Goal: Check status: Check status

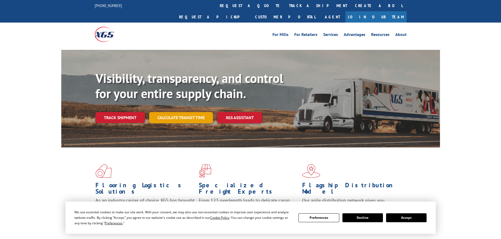
click at [179, 112] on link "Calculate transit time" at bounding box center [181, 117] width 64 height 11
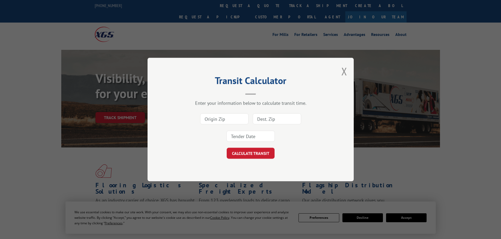
click at [336, 74] on div "Transit Calculator Enter your information below to calculate transit time. CALC…" at bounding box center [250, 120] width 206 height 124
click at [344, 72] on button "Close modal" at bounding box center [344, 71] width 6 height 14
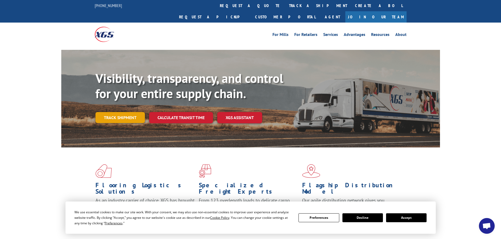
click at [102, 112] on link "Track shipment" at bounding box center [119, 117] width 49 height 11
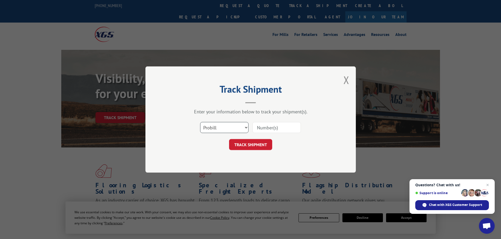
click at [223, 127] on select "Select category... Probill BOL PO" at bounding box center [224, 127] width 48 height 11
select select "bol"
click at [200, 122] on select "Select category... Probill BOL PO" at bounding box center [224, 127] width 48 height 11
click at [265, 130] on input at bounding box center [276, 127] width 48 height 11
paste input "6011396"
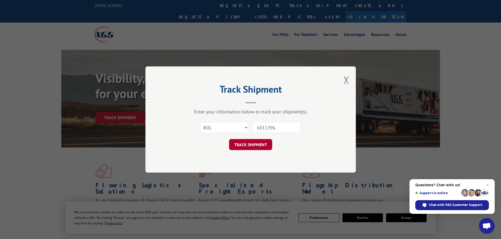
type input "6011396"
click at [256, 148] on button "TRACK SHIPMENT" at bounding box center [250, 144] width 43 height 11
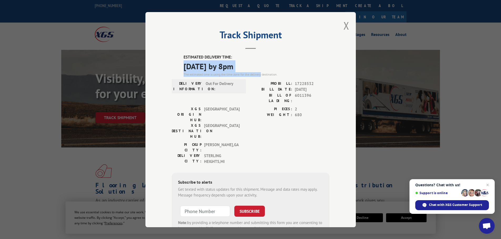
drag, startPoint x: 176, startPoint y: 61, endPoint x: 261, endPoint y: 72, distance: 85.8
click at [259, 73] on div "ESTIMATED DELIVERY TIME: 09/08/2025 by 8pm The estimated time is using the time…" at bounding box center [251, 149] width 158 height 190
click at [265, 69] on span "09/08/2025 by 8pm" at bounding box center [256, 66] width 146 height 12
drag, startPoint x: 265, startPoint y: 69, endPoint x: 175, endPoint y: 48, distance: 92.4
click at [175, 48] on div "Track Shipment ESTIMATED DELIVERY TIME: 09/08/2025 by 8pm The estimated time is…" at bounding box center [250, 119] width 210 height 215
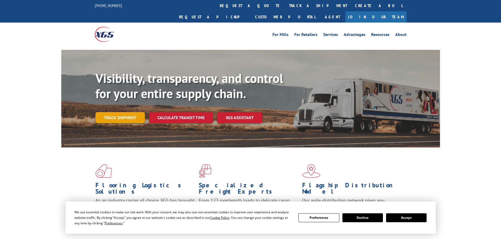
click at [103, 112] on link "Track shipment" at bounding box center [119, 117] width 49 height 11
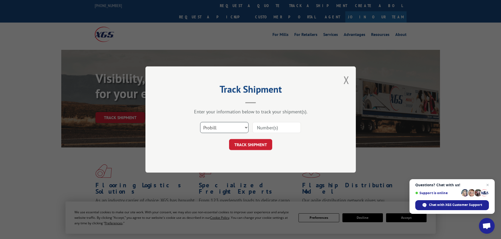
click at [229, 127] on select "Select category... Probill BOL PO" at bounding box center [224, 127] width 48 height 11
select select "bol"
click at [200, 122] on select "Select category... Probill BOL PO" at bounding box center [224, 127] width 48 height 11
click at [290, 126] on input at bounding box center [276, 127] width 48 height 11
paste input "6026270"
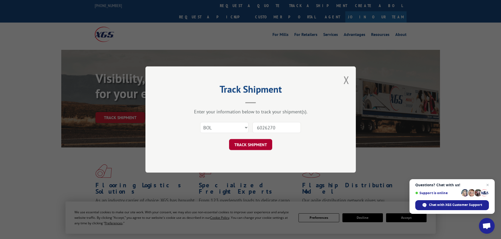
type input "6026270"
click at [254, 145] on button "TRACK SHIPMENT" at bounding box center [250, 144] width 43 height 11
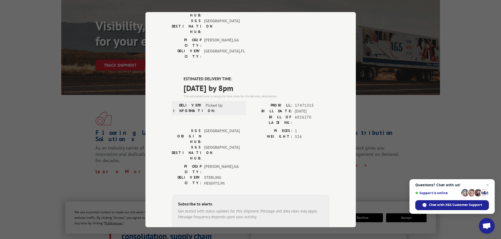
scroll to position [59, 0]
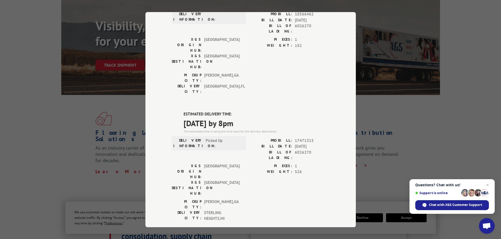
drag, startPoint x: 181, startPoint y: 80, endPoint x: 287, endPoint y: 90, distance: 106.6
click at [287, 90] on div "DELIVERED DELIVERY INFORMATION: PROBILL: 10566462 BILL DATE: 06/26/2019 BILL OF…" at bounding box center [251, 156] width 158 height 320
copy div "ESTIMATED DELIVERY TIME: 09/12/2025 by 8pm"
click at [71, 88] on div "Track Shipment DELIVERED DELIVERY INFORMATION: PROBILL: 10566462 BILL DATE: 06/…" at bounding box center [250, 119] width 501 height 239
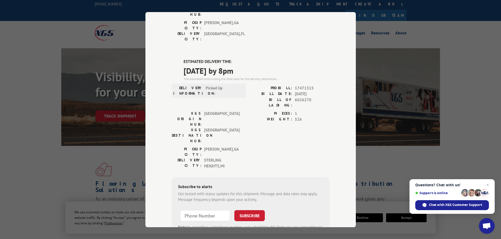
scroll to position [0, 0]
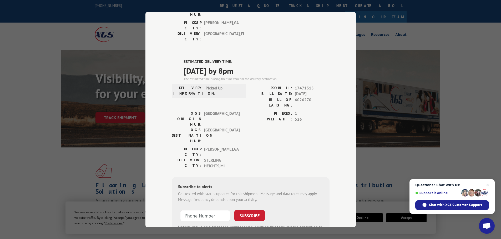
click at [76, 130] on div "Track Shipment DELIVERED DELIVERY INFORMATION: PROBILL: 10566462 BILL DATE: 06/…" at bounding box center [250, 119] width 501 height 239
click at [117, 109] on div "Track Shipment DELIVERED DELIVERY INFORMATION: PROBILL: 10566462 BILL DATE: 06/…" at bounding box center [250, 119] width 501 height 239
click at [410, 78] on div "Track Shipment DELIVERED DELIVERY INFORMATION: PROBILL: 10566462 BILL DATE: 06/…" at bounding box center [250, 119] width 501 height 239
click at [488, 186] on span "Close chat" at bounding box center [487, 185] width 7 height 7
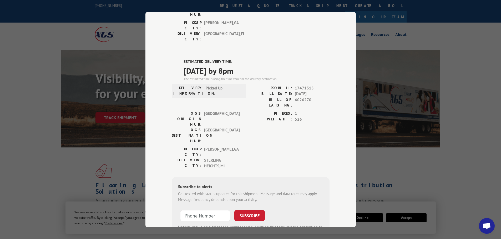
click at [277, 146] on div "PICKUP CITY: DALTON , GA DELIVERY CITY: STERLING HEIGHTS , MI" at bounding box center [251, 158] width 158 height 25
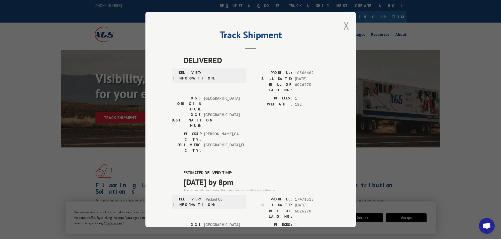
click at [343, 25] on button "Close modal" at bounding box center [346, 26] width 6 height 14
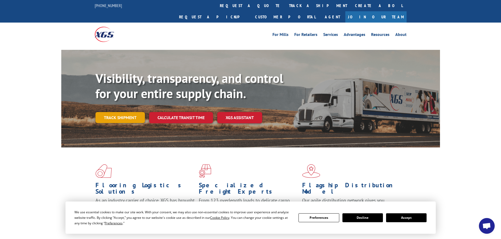
click at [104, 112] on link "Track shipment" at bounding box center [119, 117] width 49 height 11
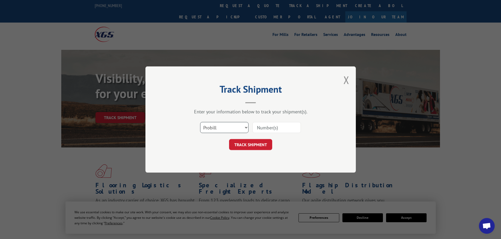
click at [217, 126] on select "Select category... Probill BOL PO" at bounding box center [224, 127] width 48 height 11
select select "bol"
click at [200, 122] on select "Select category... Probill BOL PO" at bounding box center [224, 127] width 48 height 11
click at [269, 128] on input at bounding box center [276, 127] width 48 height 11
paste input "0078172810"
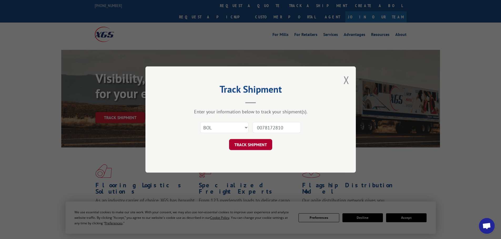
type input "0078172810"
click at [257, 142] on button "TRACK SHIPMENT" at bounding box center [250, 144] width 43 height 11
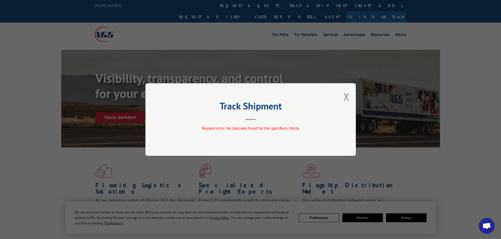
click at [343, 97] on div "Track Shipment Request error: No data was found for the specified criteria." at bounding box center [250, 119] width 210 height 73
click at [349, 98] on div "Track Shipment Request error: No data was found for the specified criteria." at bounding box center [250, 119] width 210 height 73
click at [347, 98] on button "Close modal" at bounding box center [346, 97] width 6 height 14
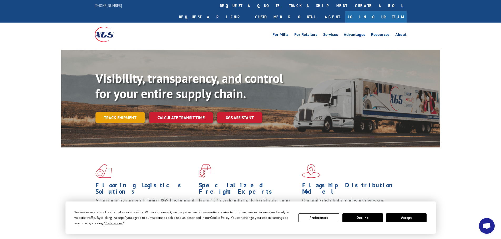
click at [108, 112] on link "Track shipment" at bounding box center [119, 117] width 49 height 11
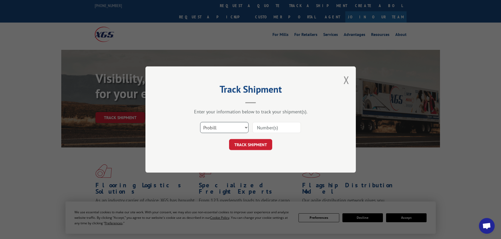
click at [236, 128] on select "Select category... Probill BOL PO" at bounding box center [224, 127] width 48 height 11
select select "bol"
click at [200, 122] on select "Select category... Probill BOL PO" at bounding box center [224, 127] width 48 height 11
click at [265, 134] on div "Select category... Probill BOL PO" at bounding box center [251, 127] width 158 height 17
click at [266, 131] on input at bounding box center [276, 127] width 48 height 11
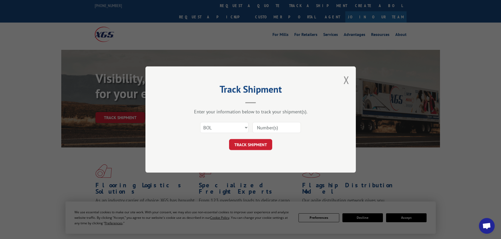
paste input "0078172810"
type input "0078172810"
click at [223, 131] on select "Select category... Probill BOL PO" at bounding box center [224, 127] width 48 height 11
select select "probill"
click at [200, 122] on select "Select category... Probill BOL PO" at bounding box center [224, 127] width 48 height 11
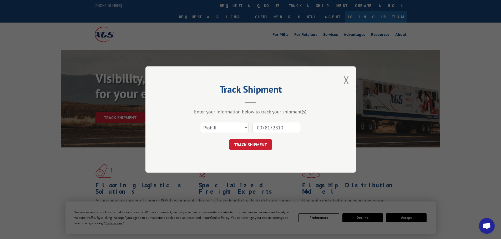
drag, startPoint x: 280, startPoint y: 127, endPoint x: 247, endPoint y: 130, distance: 32.7
click at [223, 127] on div "Select category... Probill BOL PO 0078172810" at bounding box center [251, 127] width 158 height 17
type input "0"
drag, startPoint x: 285, startPoint y: 125, endPoint x: 261, endPoint y: 125, distance: 24.4
click at [261, 125] on input "0" at bounding box center [276, 127] width 48 height 11
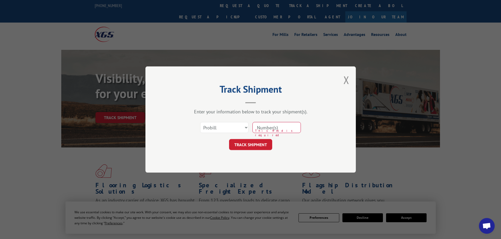
paste input "2843881"
type input "2843881"
click at [247, 145] on button "TRACK SHIPMENT" at bounding box center [250, 144] width 43 height 11
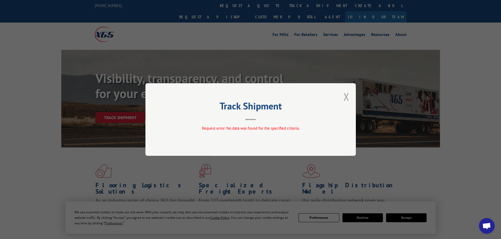
click at [347, 100] on button "Close modal" at bounding box center [346, 97] width 6 height 14
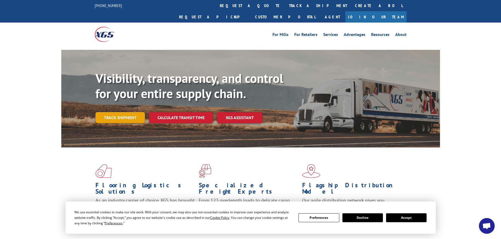
click at [135, 112] on link "Track shipment" at bounding box center [119, 117] width 49 height 11
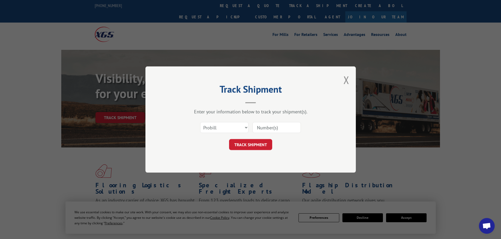
click at [215, 118] on div "Enter your information below to track your shipment(s). Select category... Prob…" at bounding box center [251, 130] width 158 height 42
click at [215, 127] on select "Select category... Probill BOL PO" at bounding box center [224, 127] width 48 height 11
select select "bol"
click at [200, 122] on select "Select category... Probill BOL PO" at bounding box center [224, 127] width 48 height 11
click at [270, 131] on input at bounding box center [276, 127] width 48 height 11
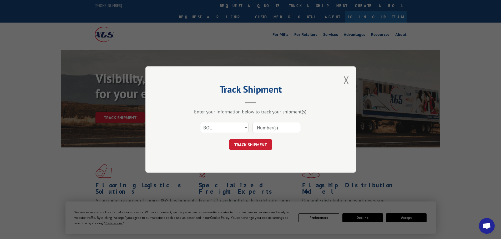
paste input "8172810"
type input "8172810"
click at [256, 151] on div "Track Shipment Enter your information below to track your shipment(s). Select c…" at bounding box center [250, 119] width 210 height 106
click at [253, 146] on button "TRACK SHIPMENT" at bounding box center [250, 144] width 43 height 11
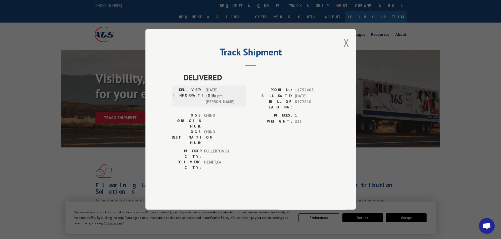
click at [343, 50] on div "Track Shipment DELIVERED DELIVERY INFORMATION: 09/30/2020 12:28 pm Jeff PROBILL…" at bounding box center [250, 119] width 210 height 181
drag, startPoint x: 350, startPoint y: 51, endPoint x: 348, endPoint y: 57, distance: 6.2
click at [350, 52] on div "Track Shipment DELIVERED DELIVERY INFORMATION: 09/30/2020 12:28 pm Jeff PROBILL…" at bounding box center [250, 119] width 210 height 181
click at [348, 50] on button "Close modal" at bounding box center [346, 43] width 6 height 14
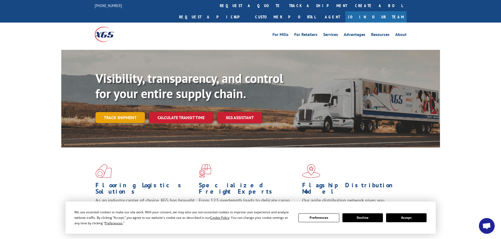
click at [128, 112] on link "Track shipment" at bounding box center [119, 117] width 49 height 11
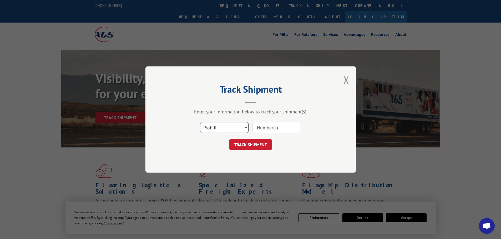
click at [213, 124] on select "Select category... Probill BOL PO" at bounding box center [224, 127] width 48 height 11
select select "bol"
click at [200, 122] on select "Select category... Probill BOL PO" at bounding box center [224, 127] width 48 height 11
click at [273, 131] on input at bounding box center [276, 127] width 48 height 11
paste input "6018718"
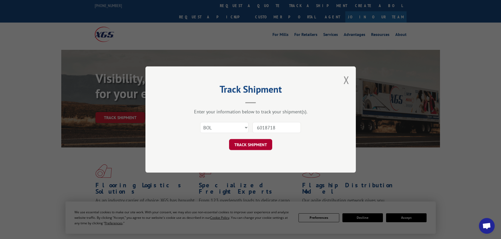
type input "6018718"
click at [249, 141] on button "TRACK SHIPMENT" at bounding box center [250, 144] width 43 height 11
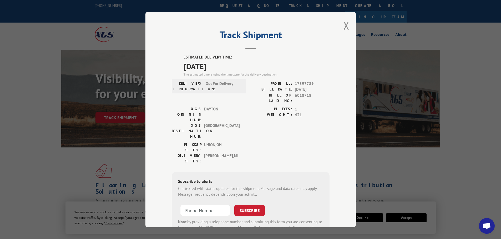
click at [285, 63] on span "09/09/2025" at bounding box center [256, 66] width 146 height 12
click at [339, 31] on div "Track Shipment ESTIMATED DELIVERY TIME: 09/09/2025 The estimated time is using …" at bounding box center [250, 119] width 210 height 215
click at [340, 29] on div "Track Shipment ESTIMATED DELIVERY TIME: 09/09/2025 The estimated time is using …" at bounding box center [250, 119] width 210 height 215
click at [341, 28] on div "Track Shipment ESTIMATED DELIVERY TIME: 09/09/2025 The estimated time is using …" at bounding box center [250, 119] width 210 height 215
click at [344, 27] on button "Close modal" at bounding box center [346, 26] width 6 height 14
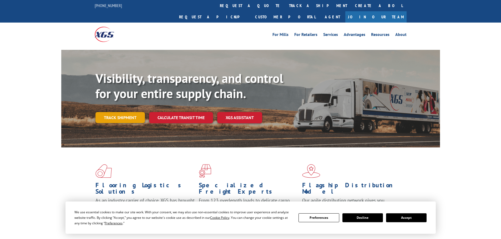
click at [127, 112] on link "Track shipment" at bounding box center [119, 117] width 49 height 11
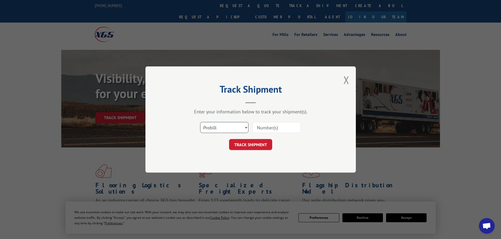
click at [214, 128] on select "Select category... Probill BOL PO" at bounding box center [224, 127] width 48 height 11
select select "bol"
click at [200, 122] on select "Select category... Probill BOL PO" at bounding box center [224, 127] width 48 height 11
click at [259, 128] on input at bounding box center [276, 127] width 48 height 11
paste input "6011395"
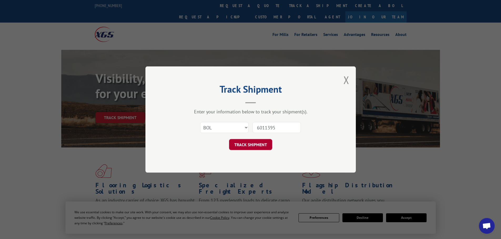
type input "6011395"
click at [250, 142] on button "TRACK SHIPMENT" at bounding box center [250, 144] width 43 height 11
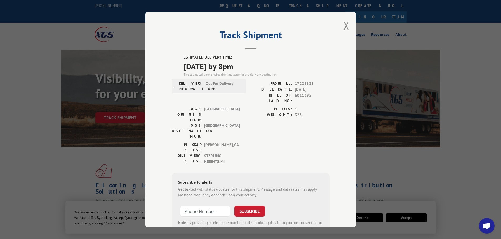
drag, startPoint x: 180, startPoint y: 55, endPoint x: 259, endPoint y: 69, distance: 80.8
click at [259, 69] on div "ESTIMATED DELIVERY TIME: 09/08/2025 by 8pm The estimated time is using the time…" at bounding box center [251, 149] width 158 height 190
copy div "ESTIMATED DELIVERY TIME: 09/08/2025 by 8pm"
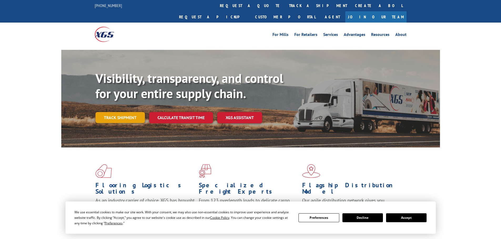
click at [125, 112] on link "Track shipment" at bounding box center [119, 117] width 49 height 11
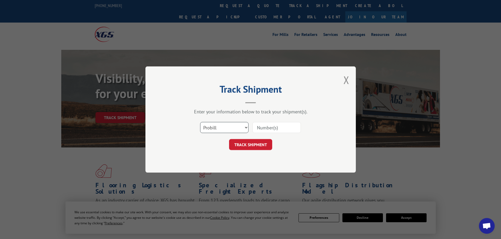
click at [239, 130] on select "Select category... Probill BOL PO" at bounding box center [224, 127] width 48 height 11
select select "bol"
click at [200, 122] on select "Select category... Probill BOL PO" at bounding box center [224, 127] width 48 height 11
click at [259, 132] on input at bounding box center [276, 127] width 48 height 11
paste input "0078172810"
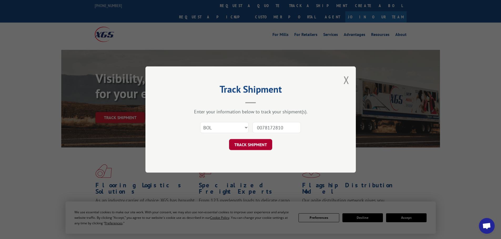
type input "0078172810"
click at [237, 148] on button "TRACK SHIPMENT" at bounding box center [250, 144] width 43 height 11
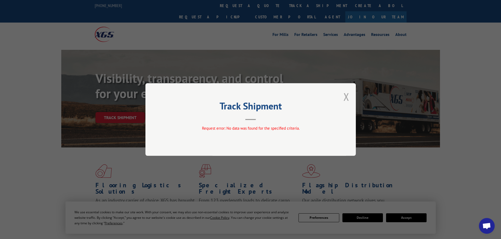
click at [343, 93] on button "Close modal" at bounding box center [346, 97] width 6 height 14
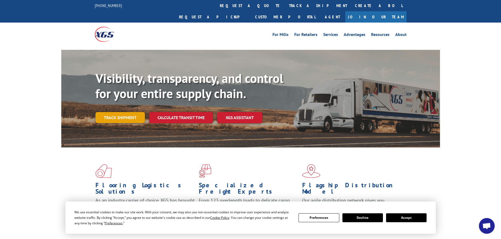
click at [117, 112] on link "Track shipment" at bounding box center [119, 117] width 49 height 11
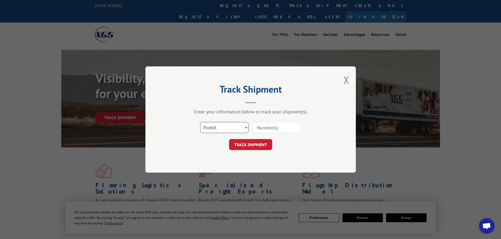
click at [227, 128] on select "Select category... Probill BOL PO" at bounding box center [224, 127] width 48 height 11
select select "bol"
click at [200, 122] on select "Select category... Probill BOL PO" at bounding box center [224, 127] width 48 height 11
click at [261, 130] on input at bounding box center [276, 127] width 48 height 11
paste input "- 6017451"
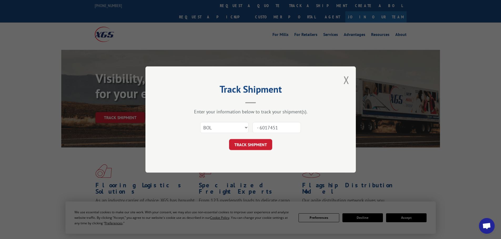
click at [258, 127] on input "- 6017451" at bounding box center [276, 127] width 48 height 11
click at [259, 127] on input "- 6017451" at bounding box center [276, 127] width 48 height 11
type input "6017451"
click at [260, 146] on button "TRACK SHIPMENT" at bounding box center [250, 144] width 43 height 11
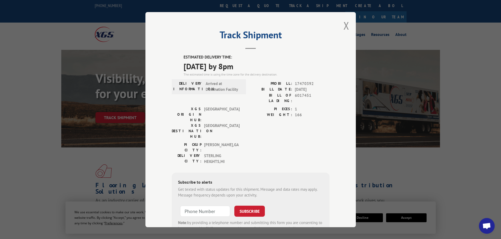
drag, startPoint x: 184, startPoint y: 57, endPoint x: 256, endPoint y: 70, distance: 74.0
click at [256, 70] on div "ESTIMATED DELIVERY TIME: [DATE] by 8pm The estimated time is using the time zon…" at bounding box center [251, 149] width 158 height 190
copy div "ESTIMATED DELIVERY TIME: [DATE] by 8pm"
